Goal: Check status: Check status

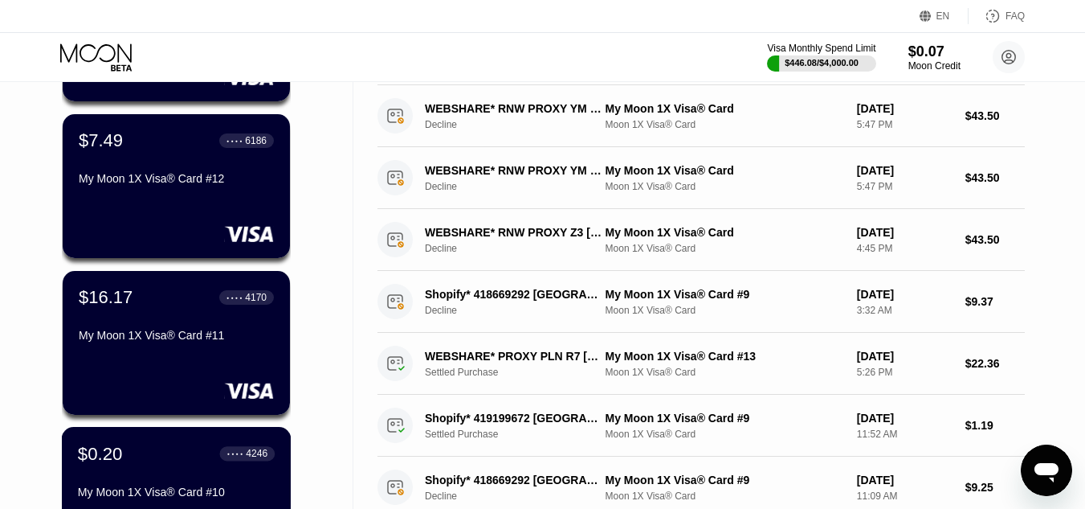
scroll to position [482, 0]
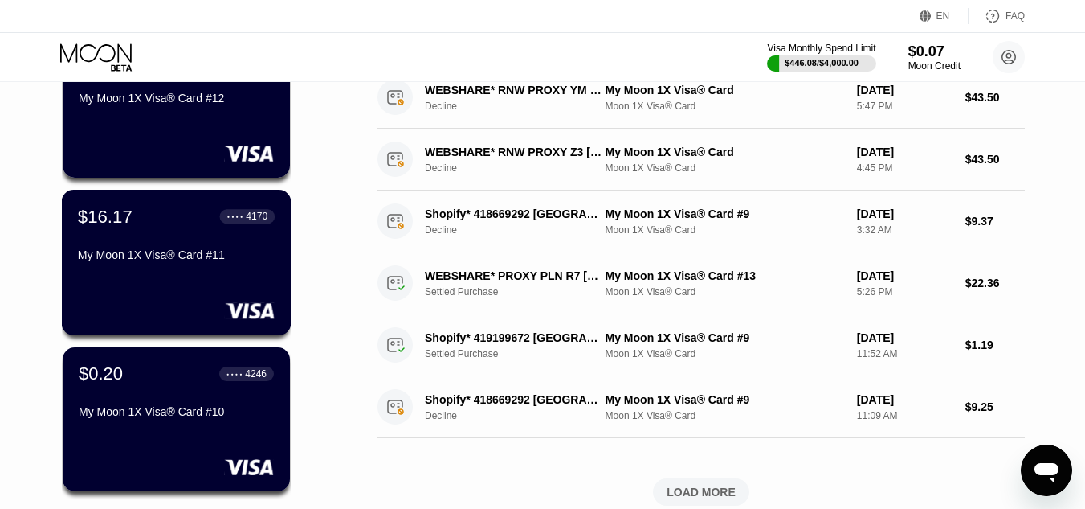
click at [157, 261] on div "My Moon 1X Visa® Card #11" at bounding box center [176, 254] width 197 height 13
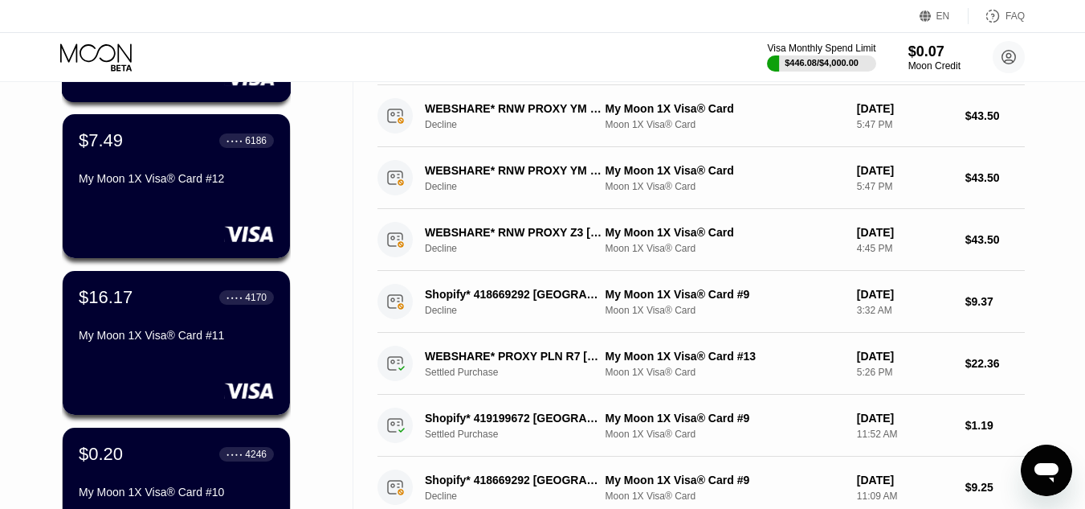
scroll to position [482, 0]
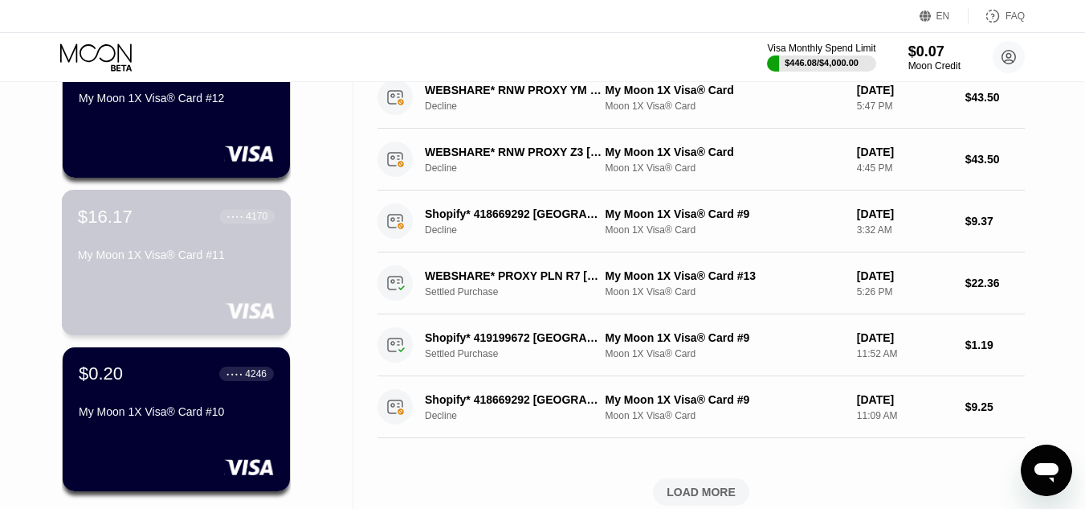
click at [194, 300] on div "$16.17 ● ● ● ● 4170 My Moon 1X Visa® Card #11" at bounding box center [177, 262] width 230 height 145
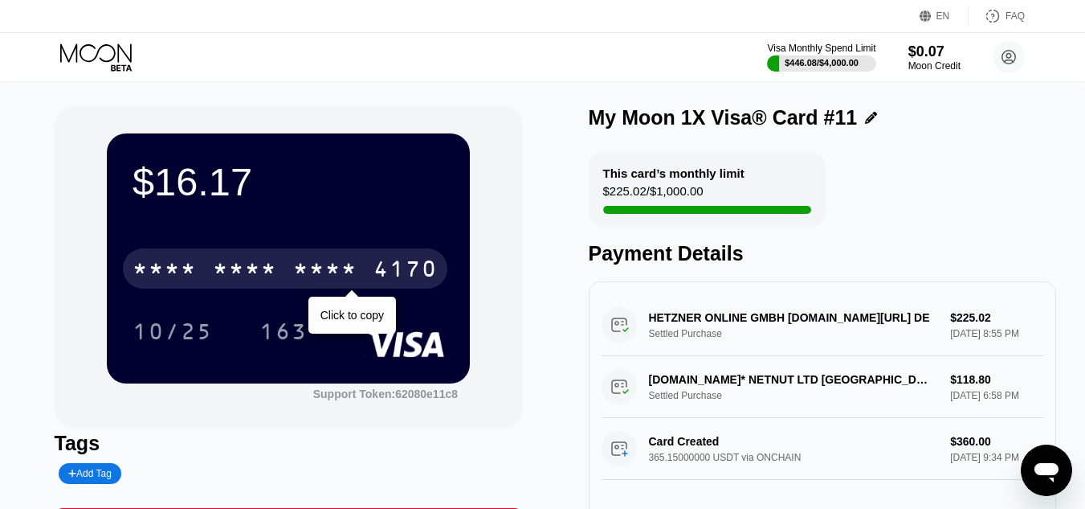
click at [289, 269] on div "* * * * * * * * * * * * 4170" at bounding box center [285, 268] width 325 height 40
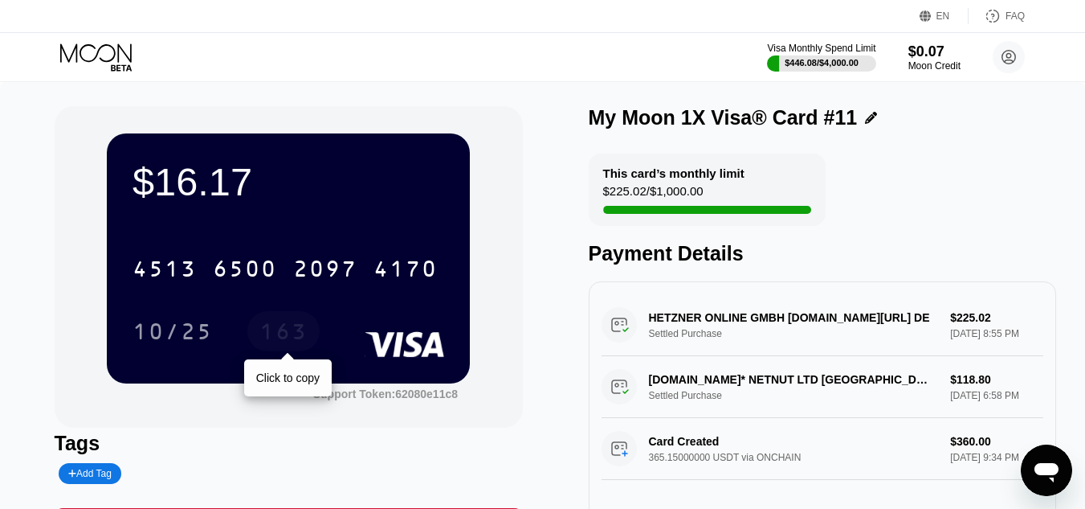
click at [292, 333] on div "163" at bounding box center [283, 334] width 48 height 26
